Goal: Check status: Check status

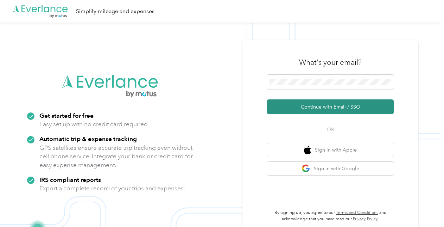
click at [288, 113] on button "Continue with Email / SSO" at bounding box center [330, 106] width 127 height 15
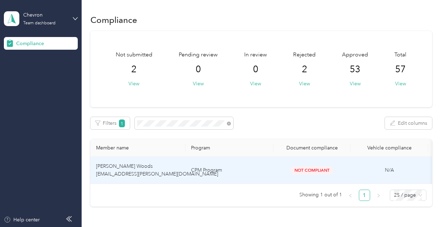
click at [239, 177] on td "CPM Program" at bounding box center [230, 170] width 88 height 27
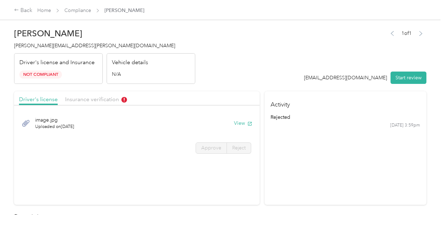
click at [68, 45] on span "[PERSON_NAME][EMAIL_ADDRESS][PERSON_NAME][DOMAIN_NAME]" at bounding box center [94, 46] width 161 height 6
click at [82, 98] on span "Insurance verification" at bounding box center [96, 99] width 62 height 7
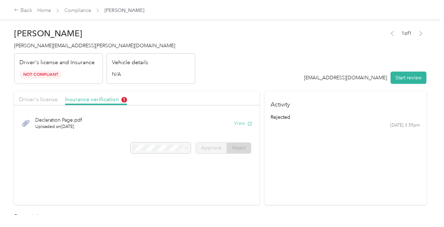
click at [237, 121] on button "View" at bounding box center [243, 122] width 18 height 7
click at [244, 124] on button "View" at bounding box center [243, 122] width 18 height 7
click at [236, 124] on button "View" at bounding box center [243, 122] width 18 height 7
click at [237, 124] on button "View" at bounding box center [243, 122] width 18 height 7
